Goal: Use online tool/utility: Utilize a website feature to perform a specific function

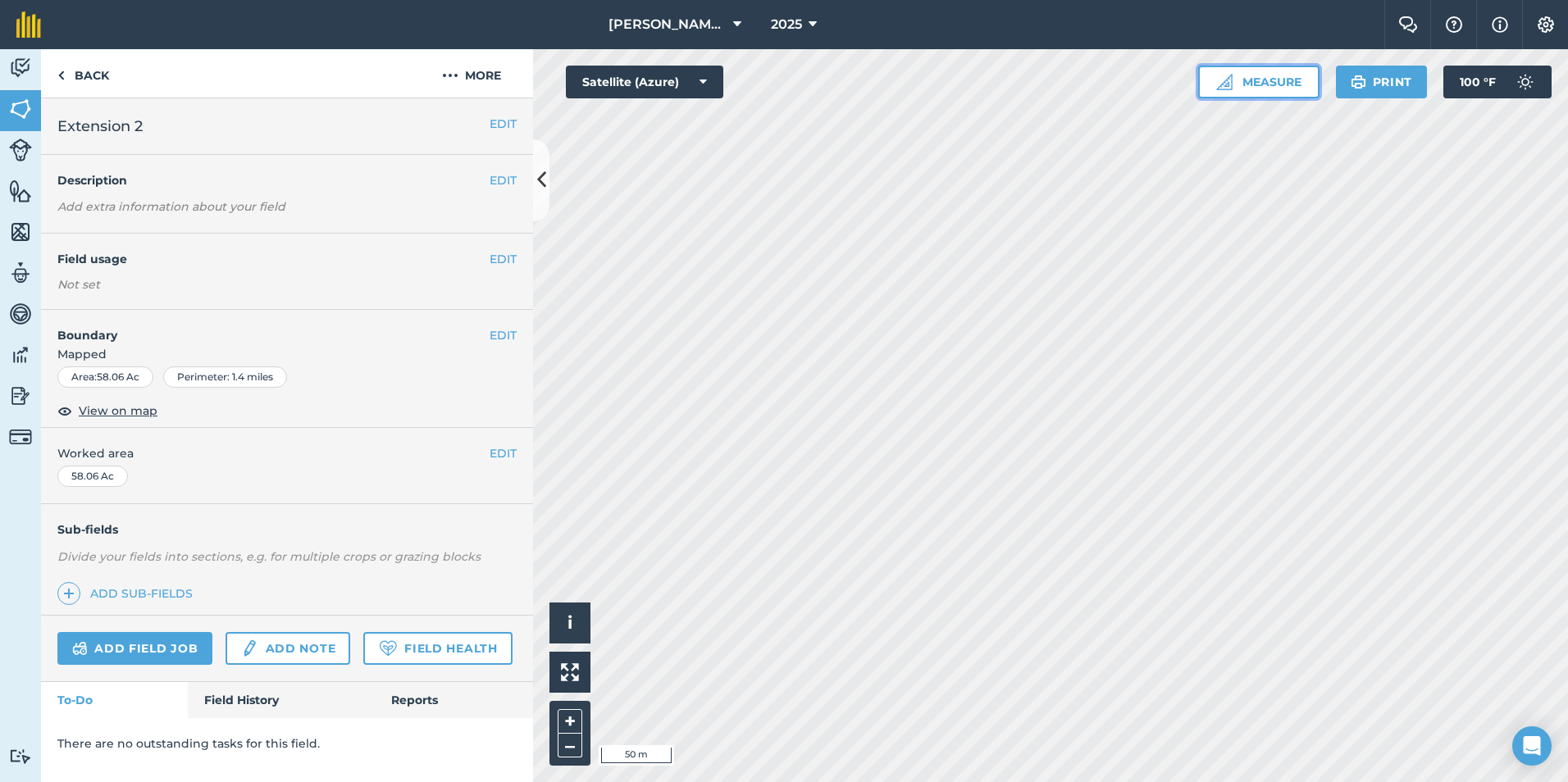
click at [1293, 79] on button "Measure" at bounding box center [1259, 81] width 121 height 32
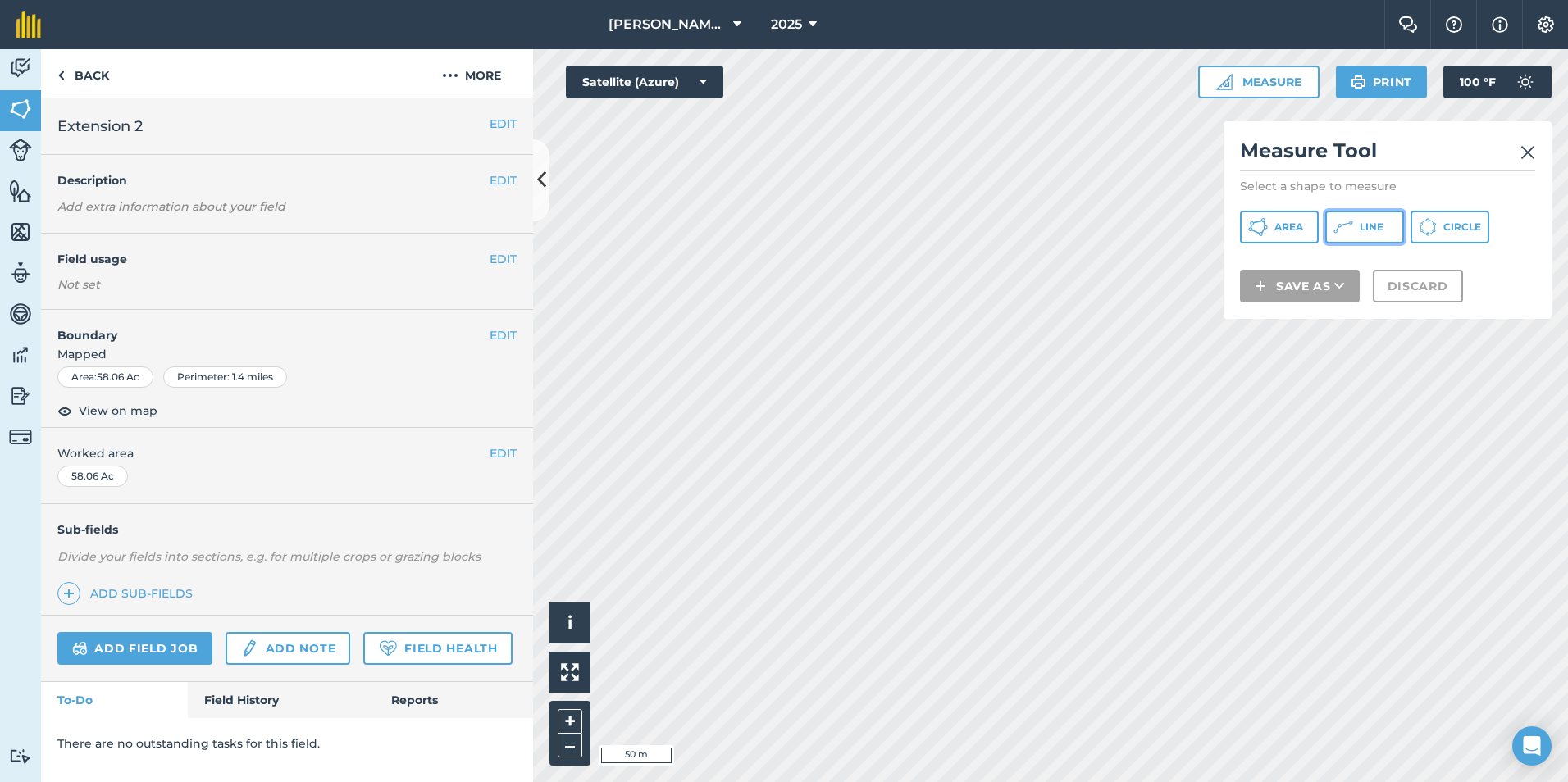
click at [1389, 237] on button "Line" at bounding box center [1365, 227] width 79 height 32
click at [1286, 230] on span "Area" at bounding box center [1289, 227] width 29 height 13
click at [1369, 229] on span "Line" at bounding box center [1371, 227] width 24 height 13
click at [1298, 228] on span "Area" at bounding box center [1289, 227] width 29 height 13
click at [1353, 231] on button "Line" at bounding box center [1365, 227] width 79 height 32
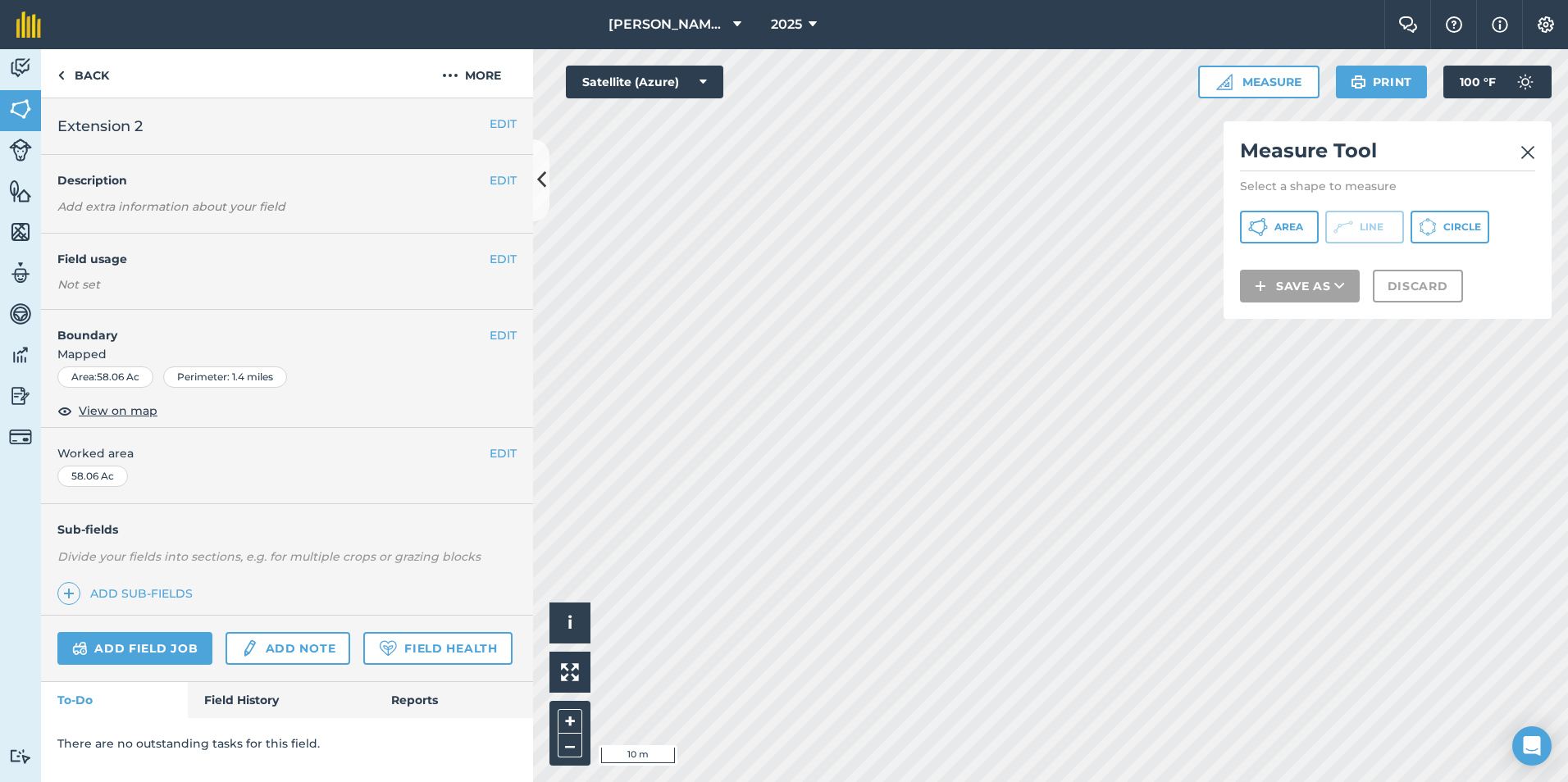
click at [1524, 156] on img at bounding box center [1528, 153] width 15 height 20
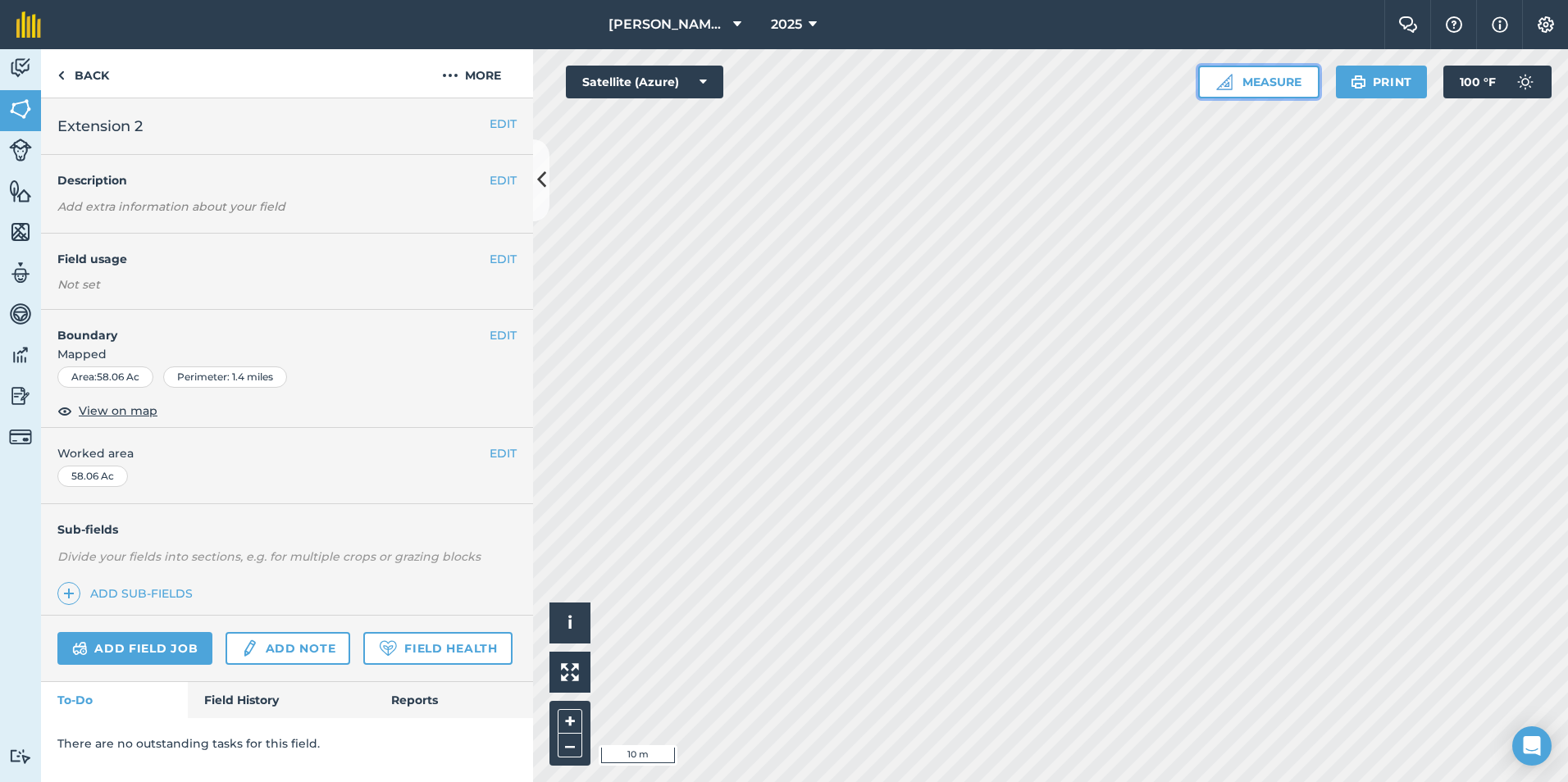
click at [1270, 86] on button "Measure" at bounding box center [1259, 81] width 121 height 32
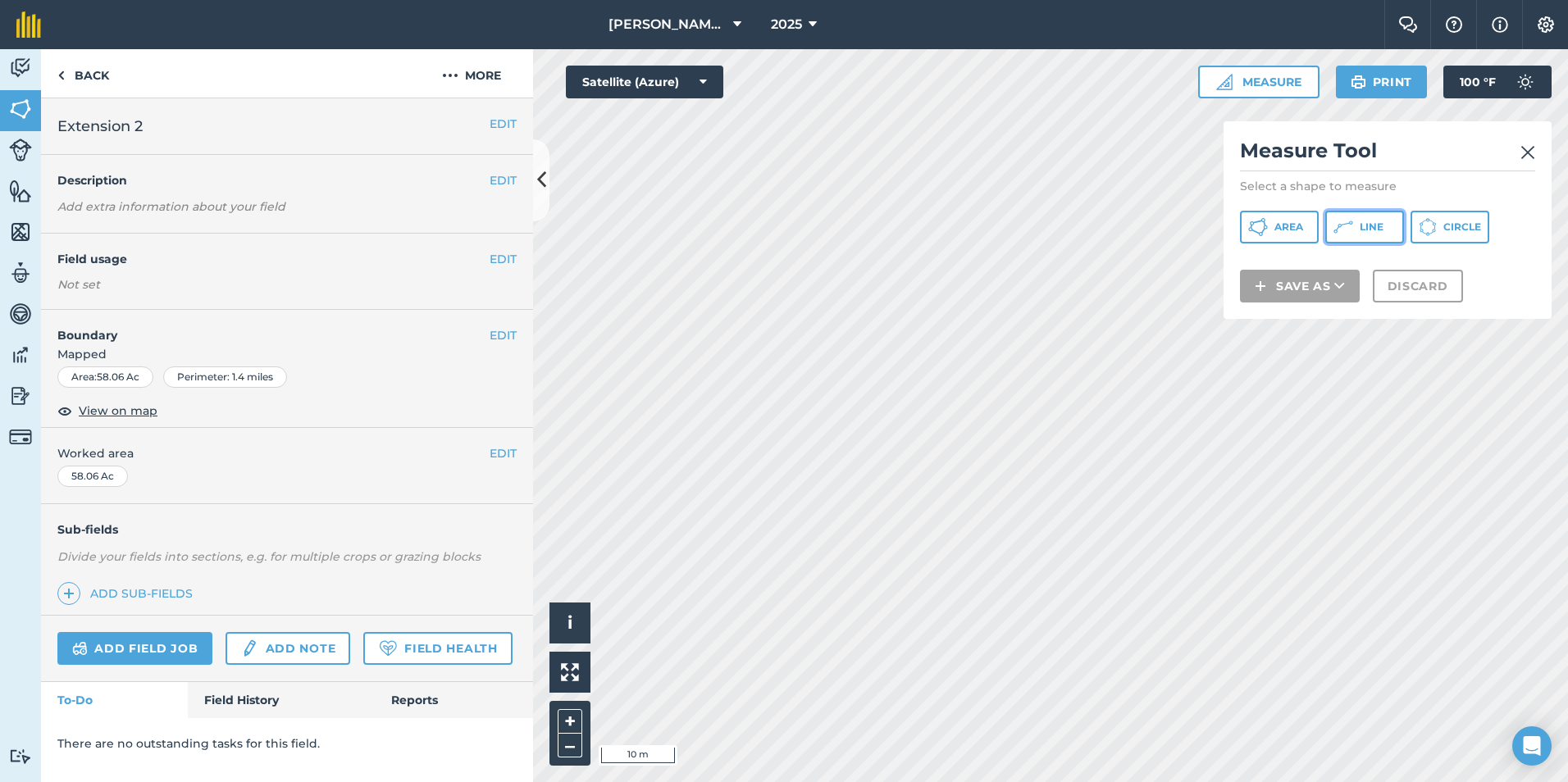
click at [1352, 226] on icon at bounding box center [1344, 227] width 20 height 20
click at [1529, 154] on img at bounding box center [1528, 153] width 15 height 20
